Goal: Connect with others: Connect with others

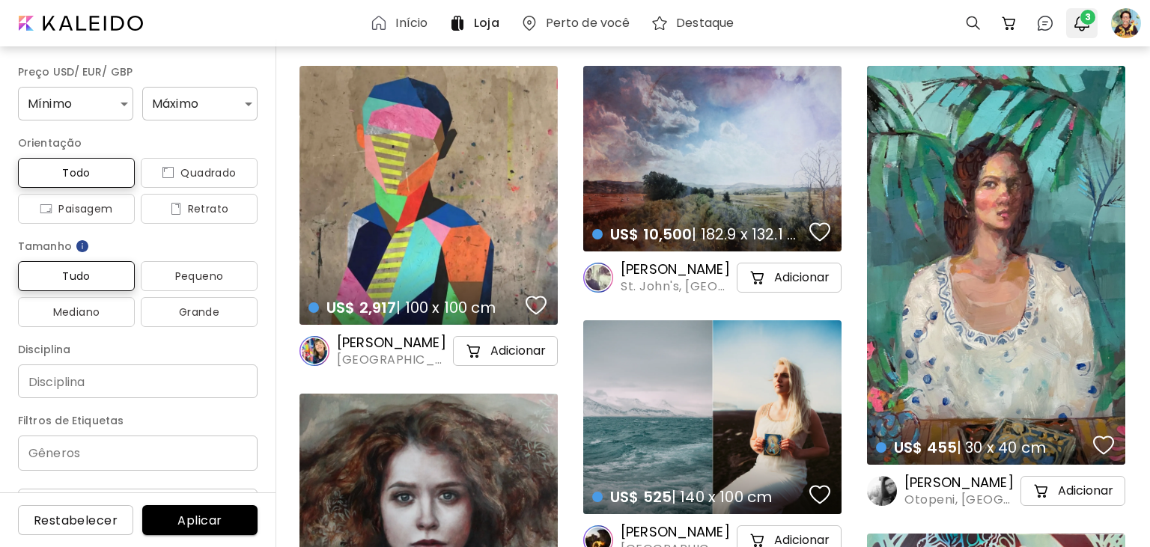
click at [1080, 25] on img "button" at bounding box center [1082, 23] width 18 height 18
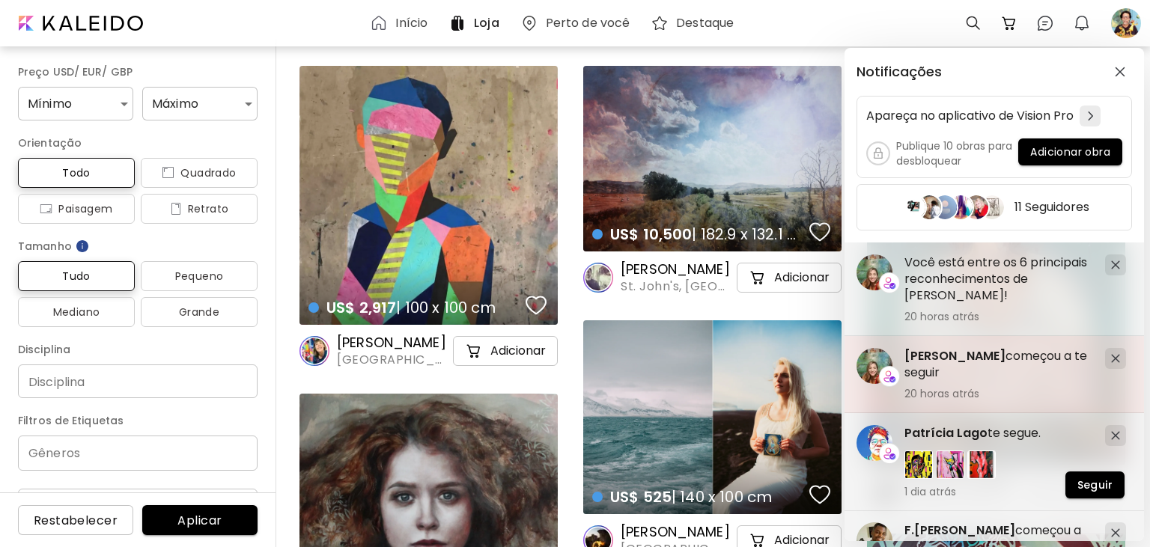
click at [960, 353] on span "[PERSON_NAME]" at bounding box center [954, 355] width 101 height 17
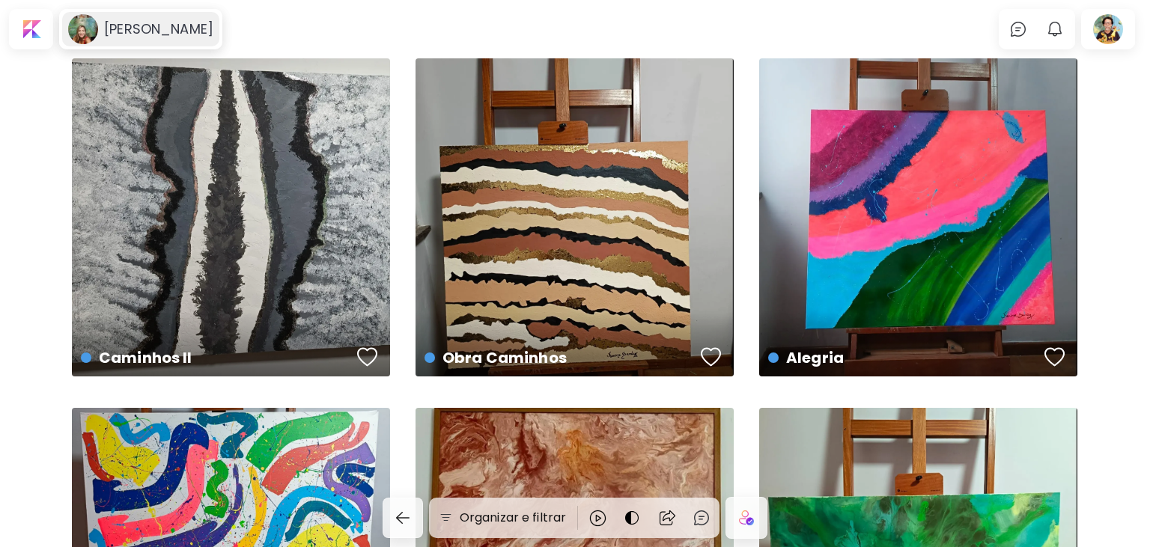
click at [151, 36] on h6 "[PERSON_NAME]" at bounding box center [158, 29] width 109 height 18
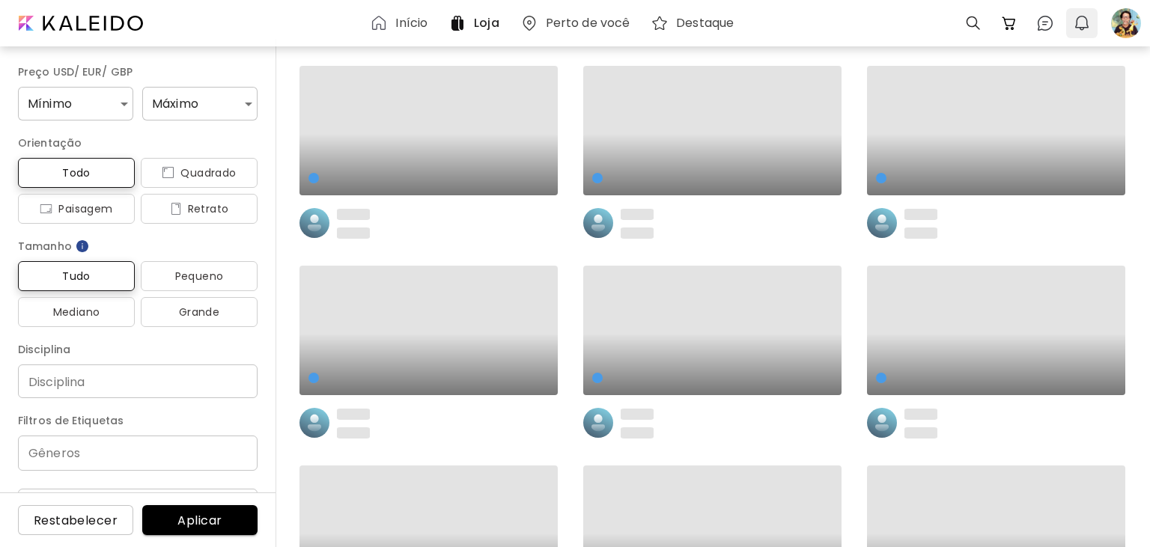
click at [1079, 25] on img "button" at bounding box center [1082, 23] width 18 height 18
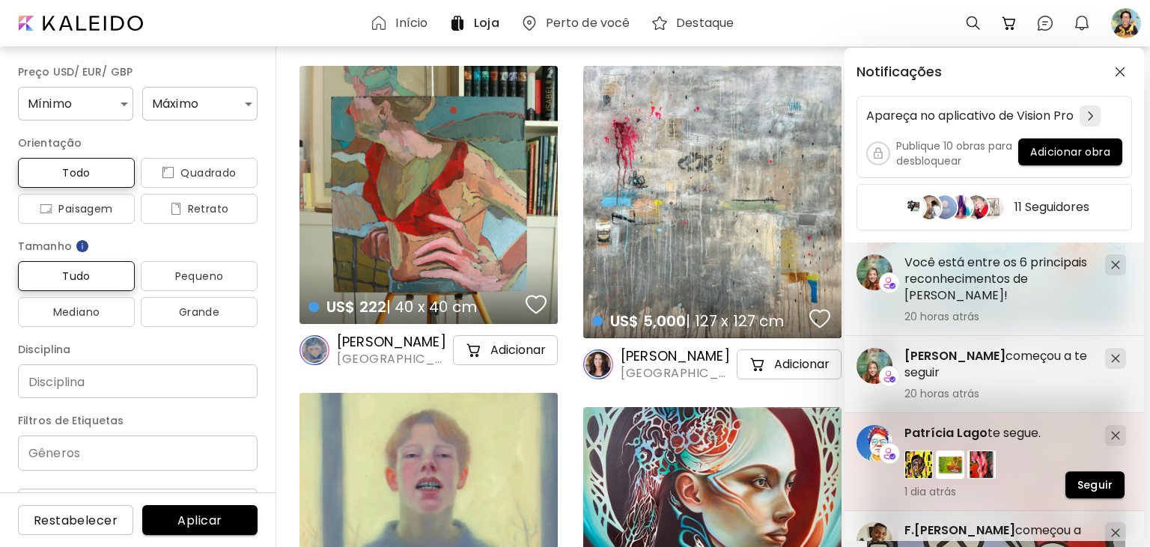
click at [933, 430] on span "Patrícia Lago" at bounding box center [945, 433] width 83 height 17
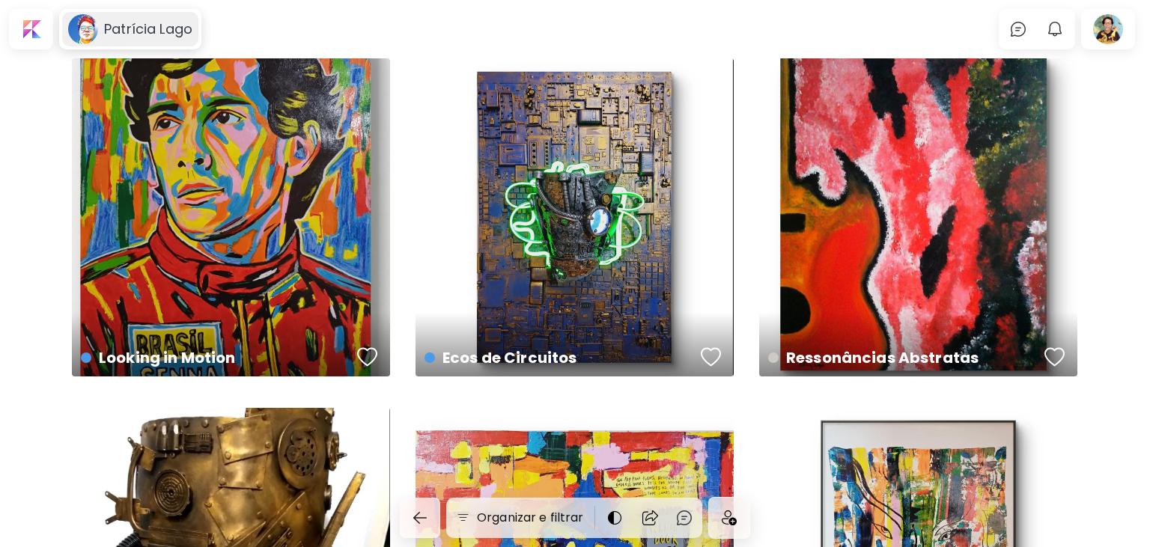
click at [162, 35] on h6 "Patrícia Lago" at bounding box center [148, 29] width 88 height 18
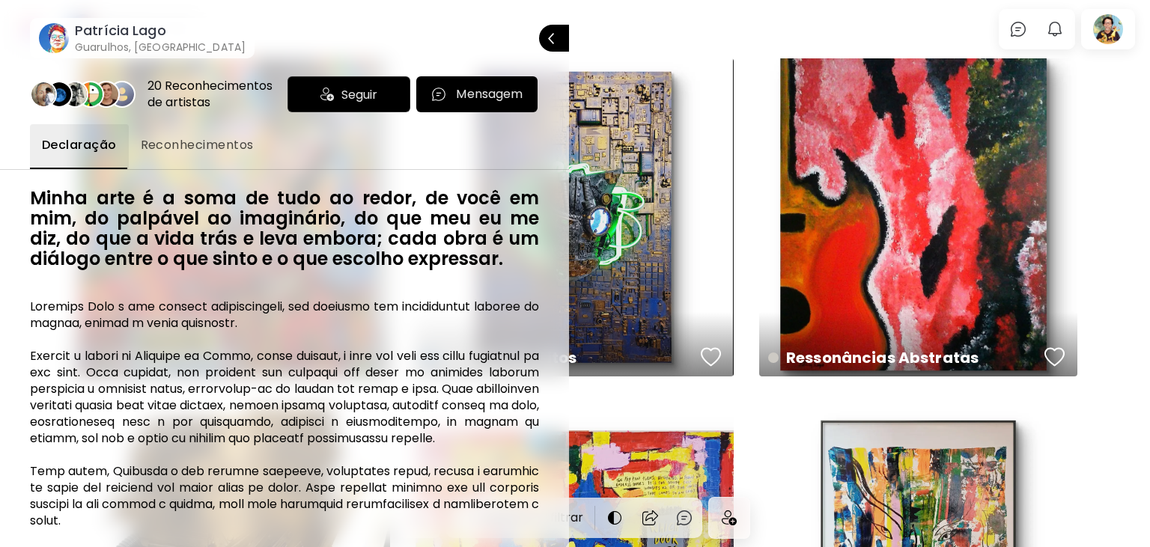
click at [385, 88] on div "Seguir" at bounding box center [348, 94] width 123 height 36
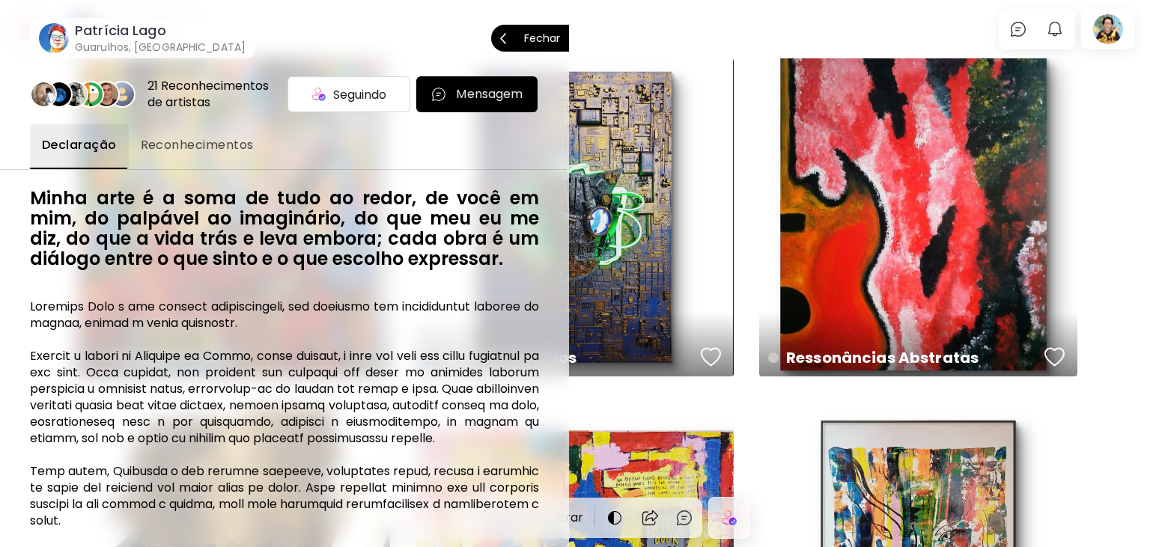
click at [547, 39] on p "Fechar" at bounding box center [542, 38] width 36 height 10
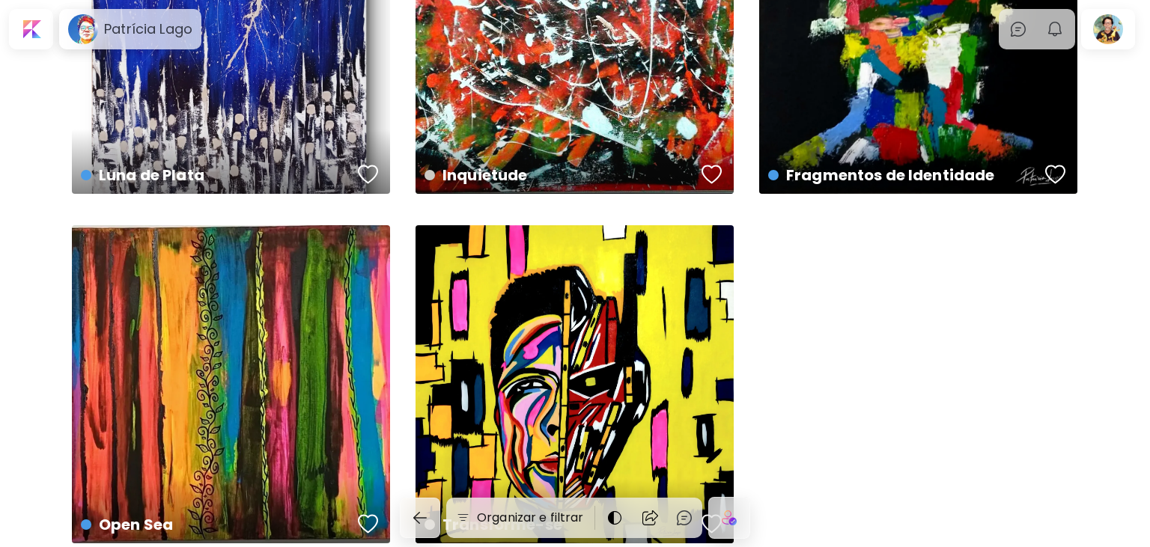
scroll to position [1659, 0]
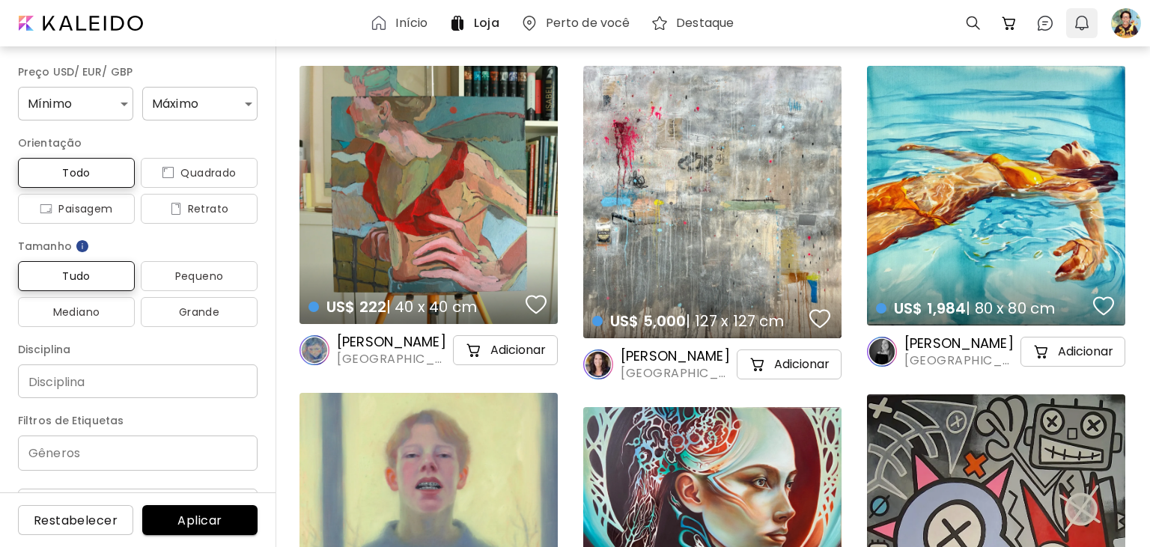
click at [1082, 25] on img "button" at bounding box center [1082, 23] width 18 height 18
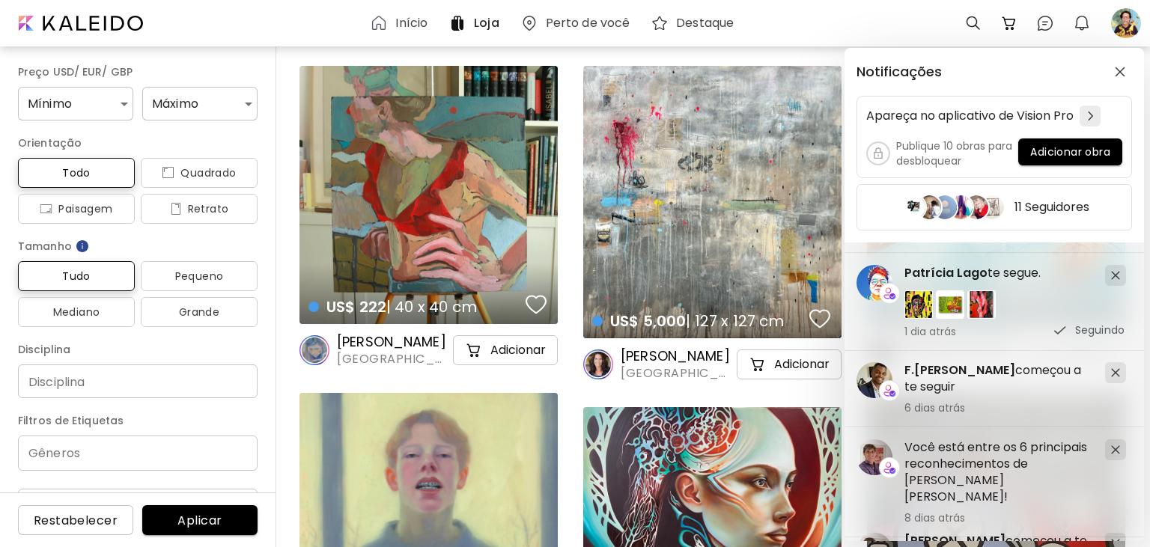
scroll to position [201, 0]
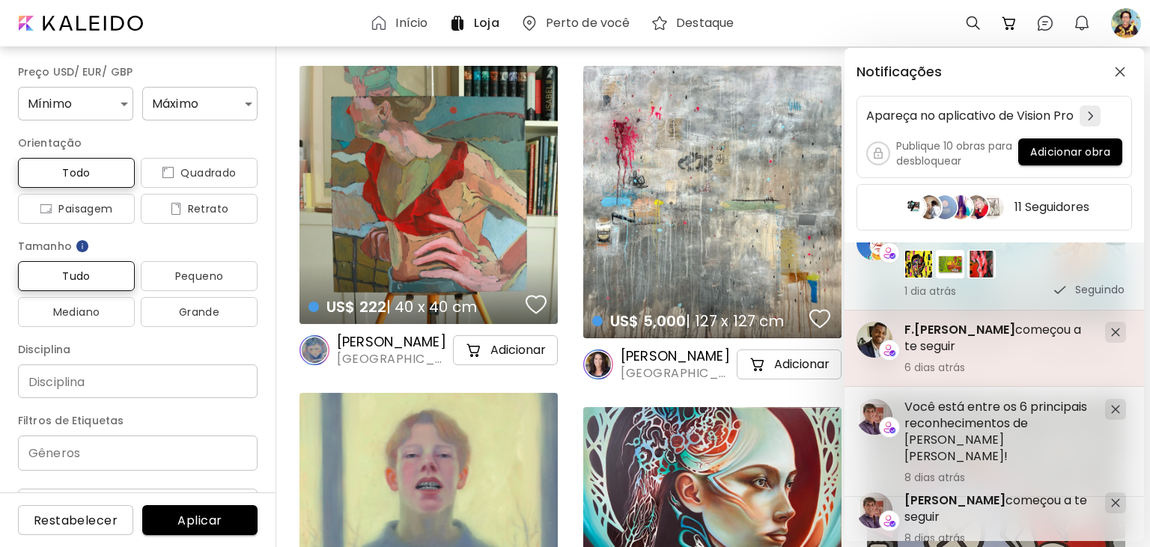
click at [1033, 357] on div "F.Ramos começou a te seguir 6 dias atrás" at bounding box center [998, 348] width 189 height 52
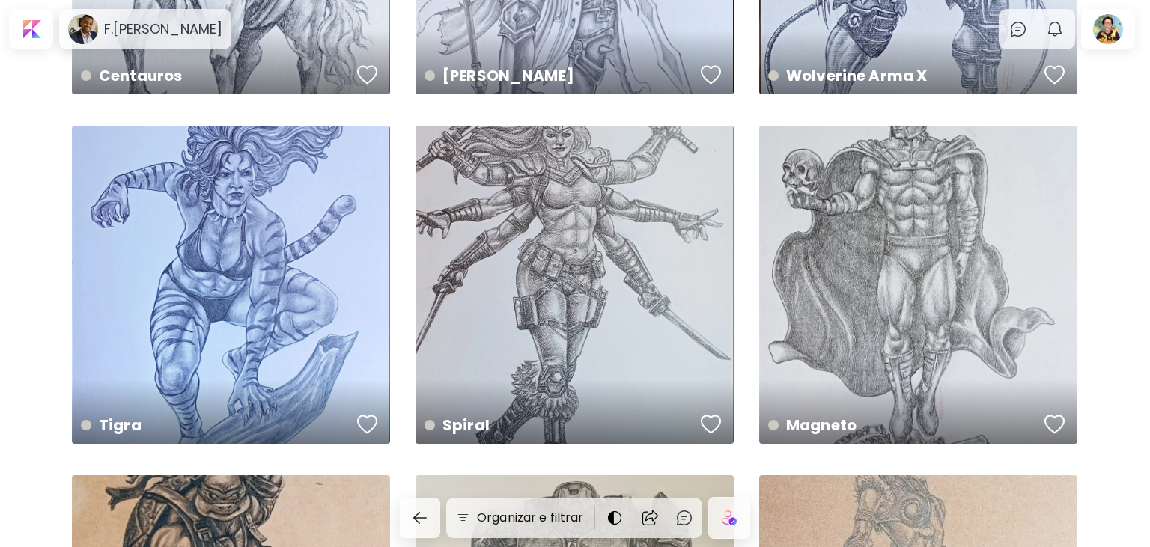
scroll to position [1027, 0]
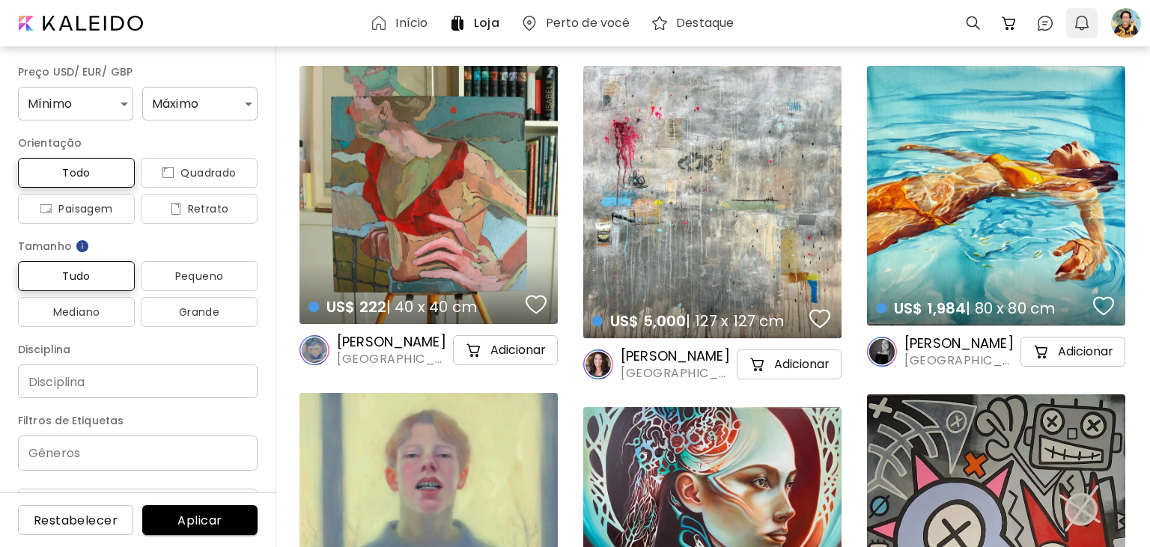
click at [1079, 22] on img "button" at bounding box center [1082, 23] width 18 height 18
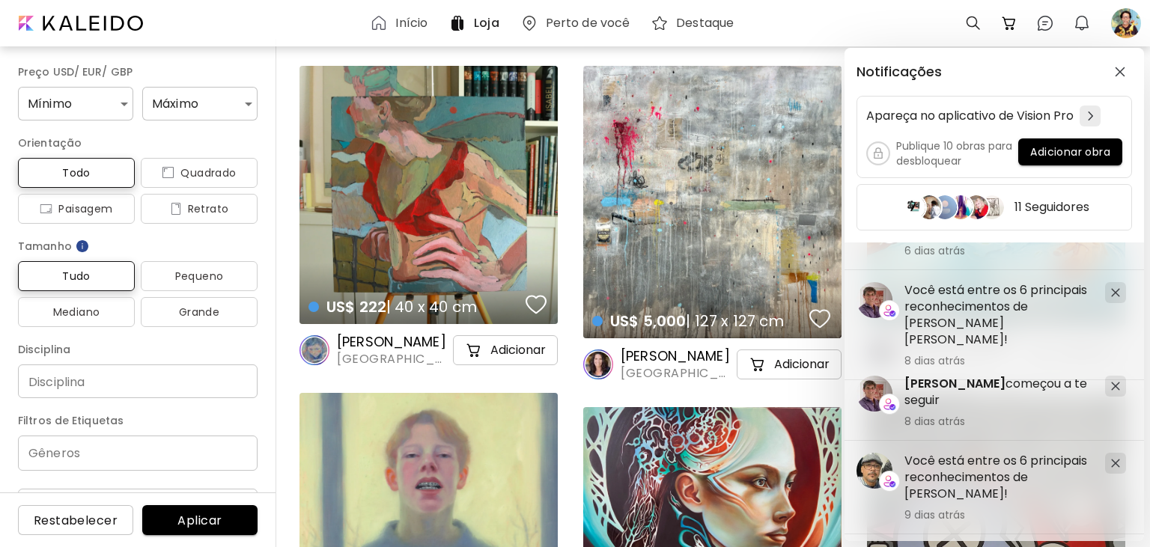
scroll to position [503, 0]
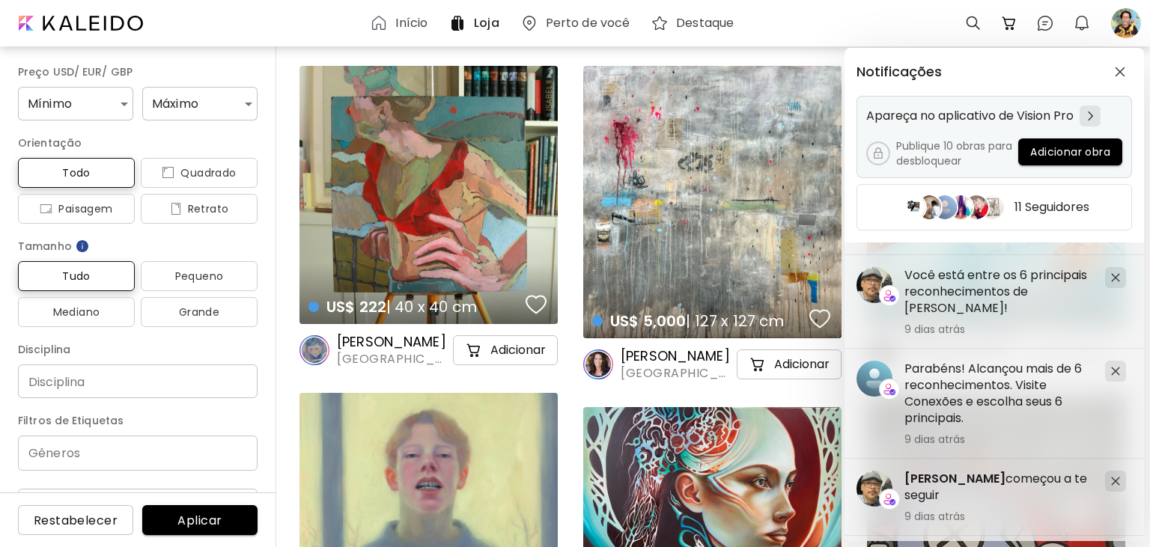
click at [1092, 116] on div at bounding box center [1090, 116] width 21 height 21
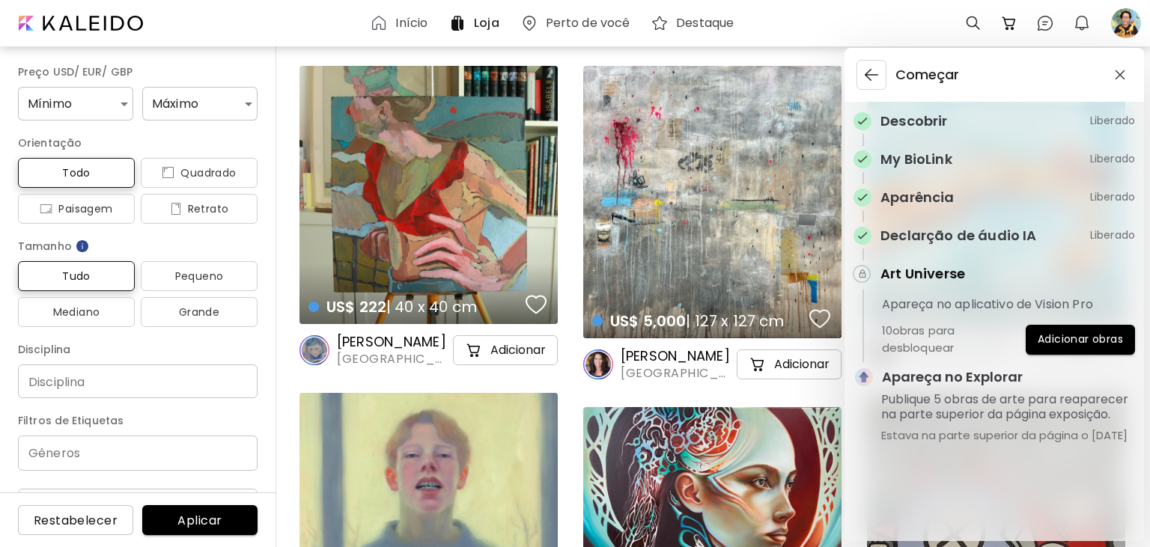
click at [1132, 18] on div "Começar Descobrir Liberado My BioLink Liberado Aparência Liberado Declarção de …" at bounding box center [575, 273] width 1150 height 547
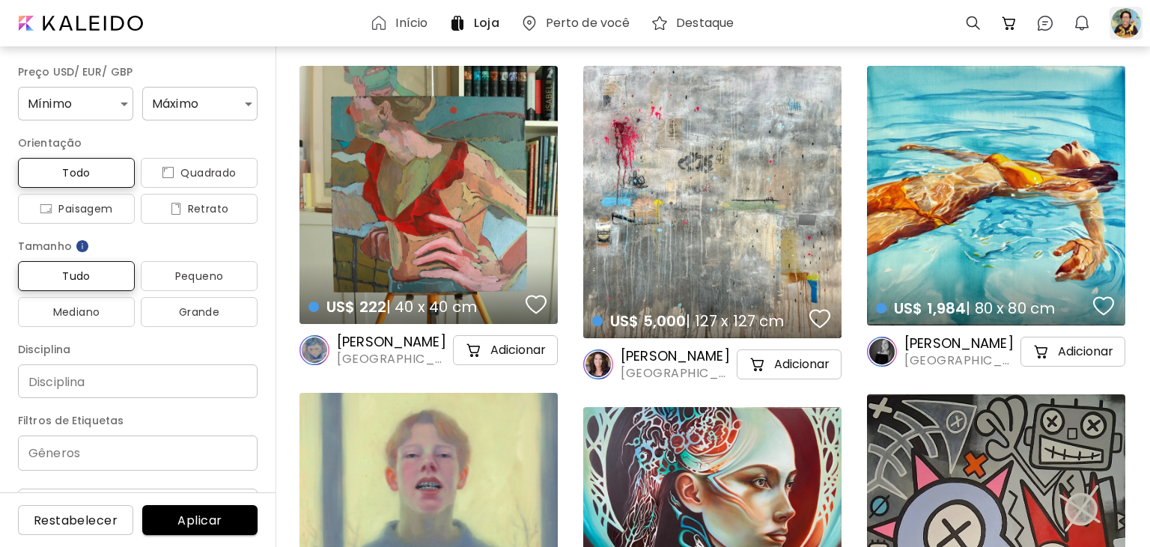
click at [1128, 25] on div at bounding box center [1126, 23] width 33 height 33
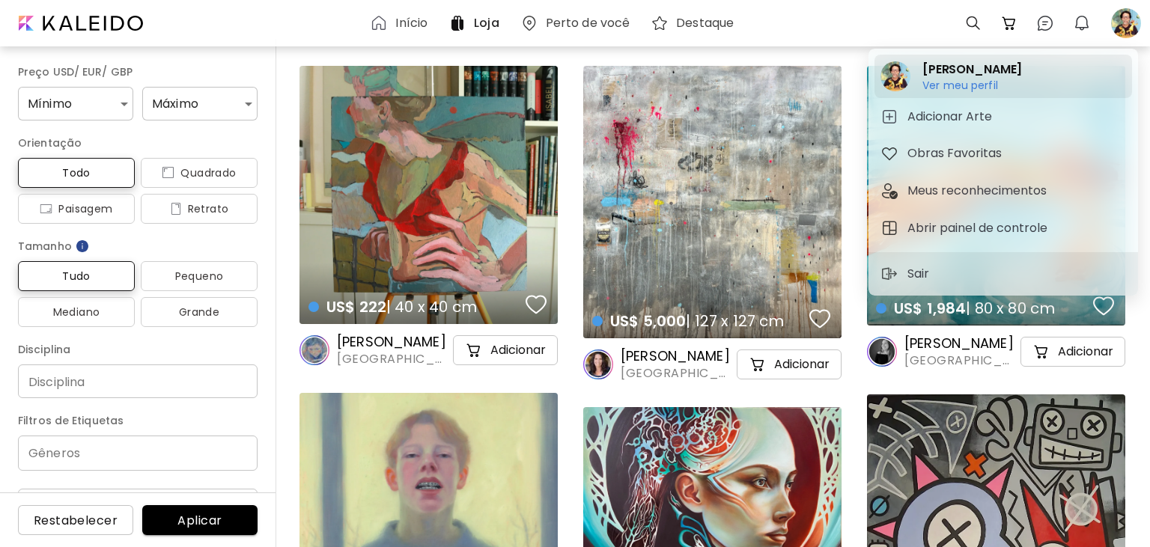
click at [1002, 91] on h6 "Ver meu perfil" at bounding box center [972, 85] width 100 height 13
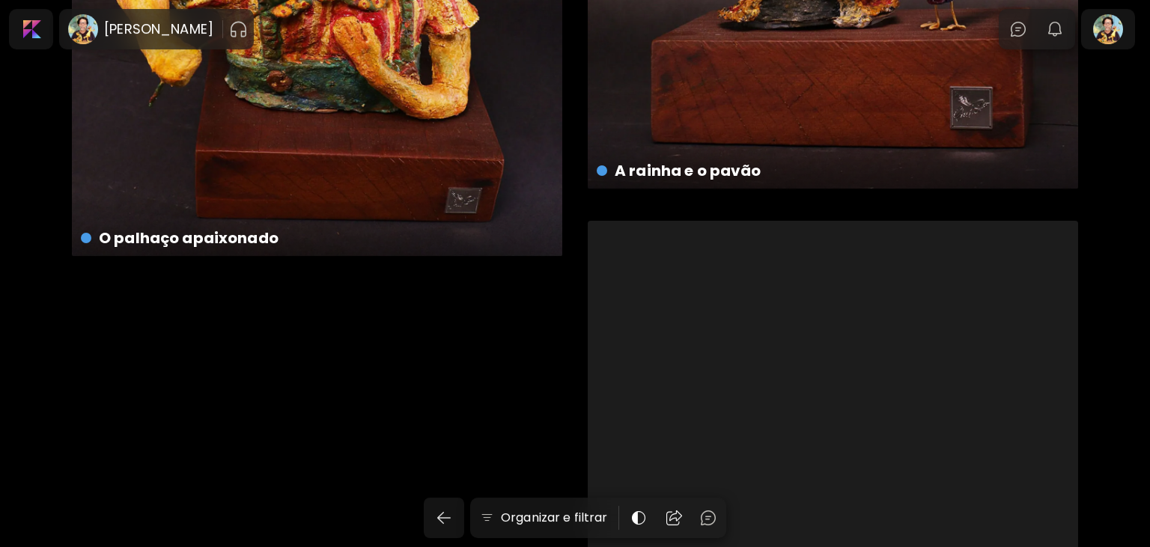
scroll to position [5613, 0]
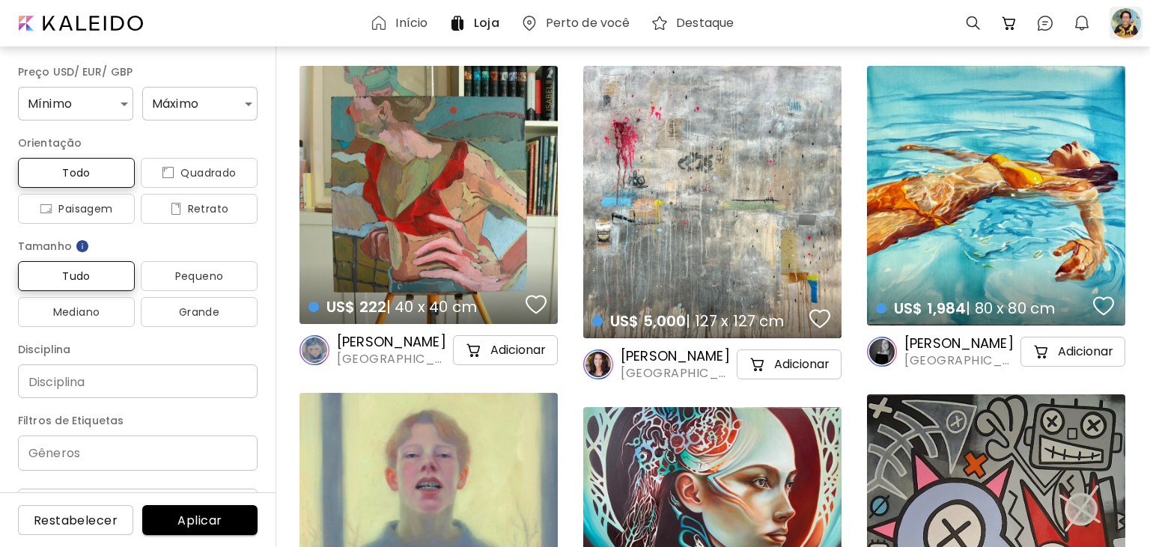
click at [1124, 19] on div at bounding box center [1126, 23] width 33 height 33
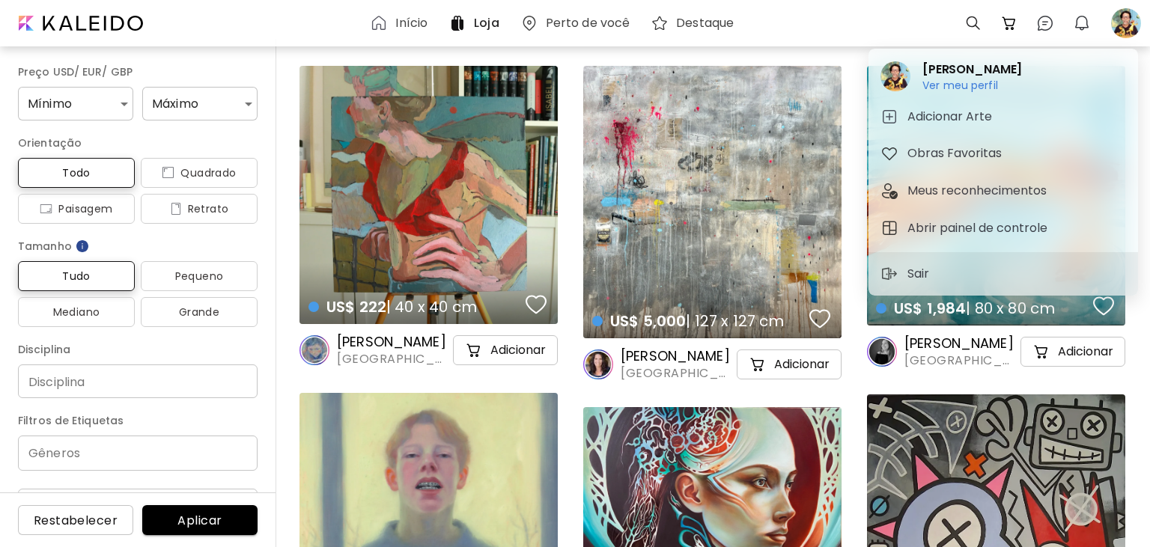
click at [1082, 29] on div at bounding box center [575, 273] width 1150 height 547
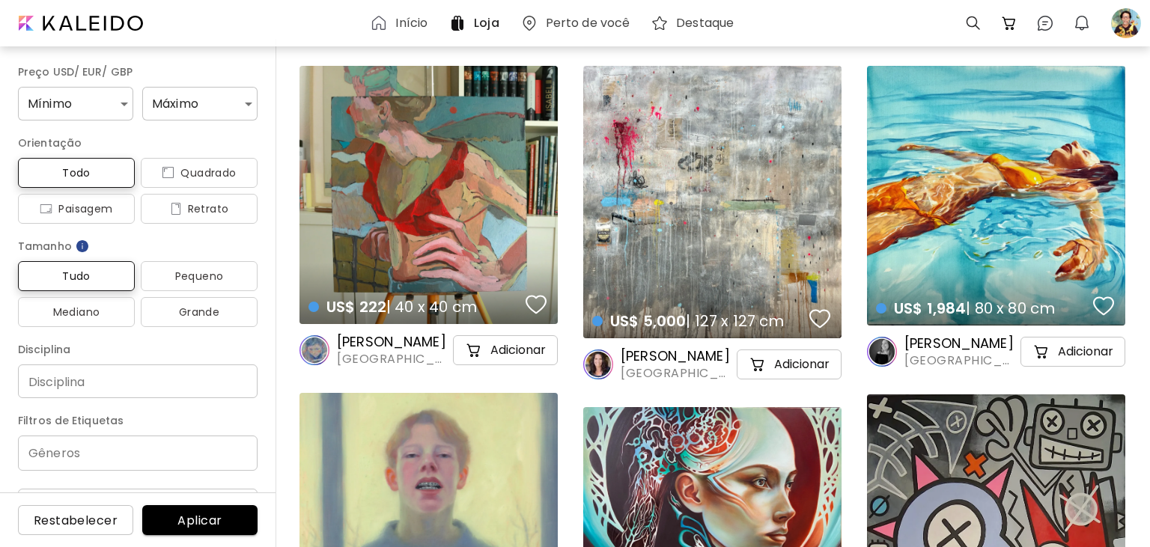
click at [1080, 21] on img "button" at bounding box center [1082, 23] width 18 height 18
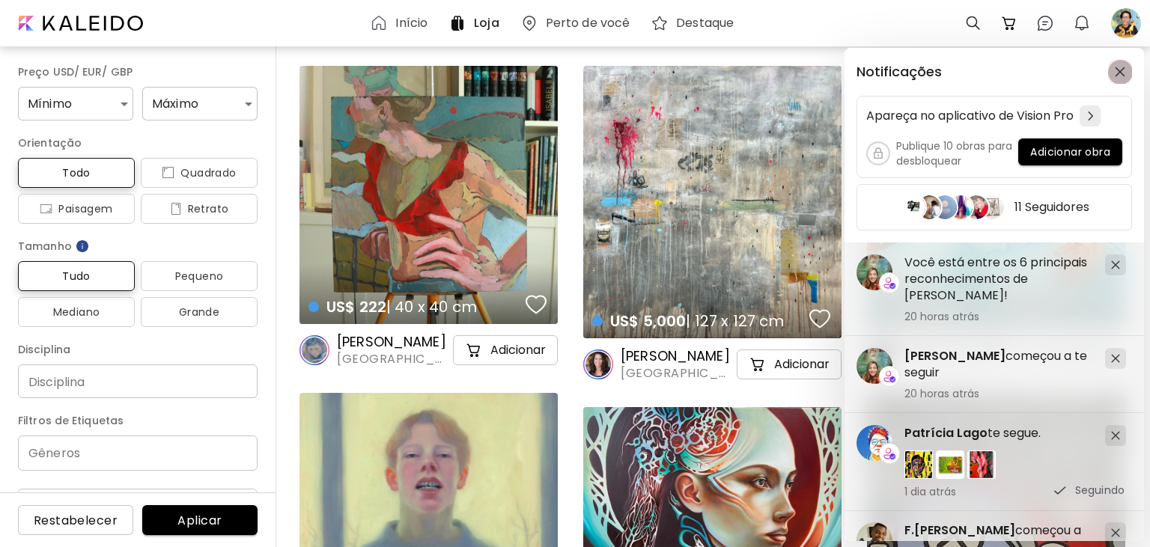
click at [1123, 71] on img "button" at bounding box center [1120, 72] width 10 height 10
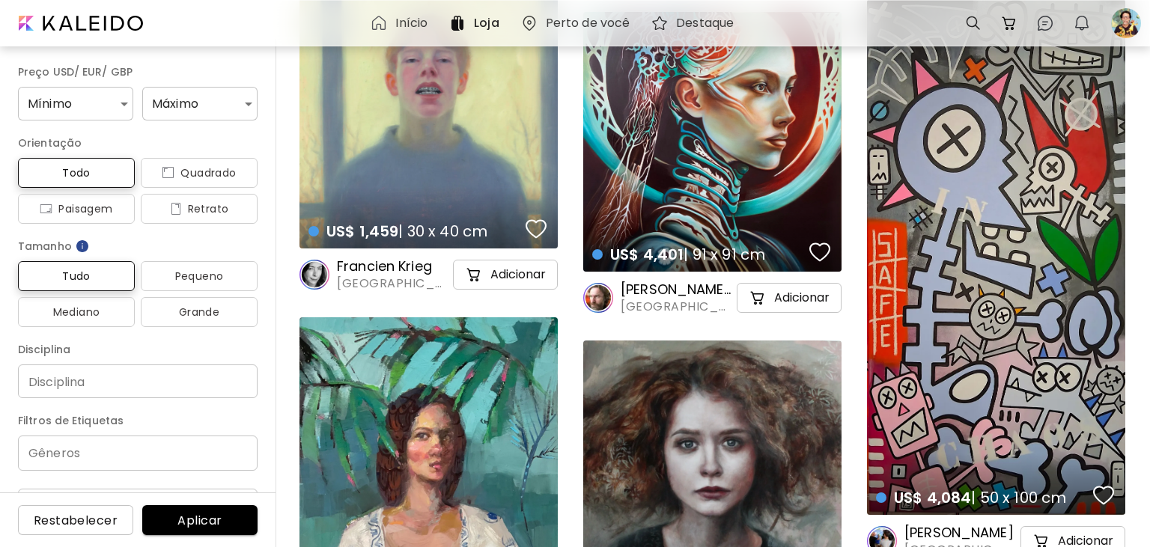
scroll to position [791, 0]
